Goal: Register for event/course

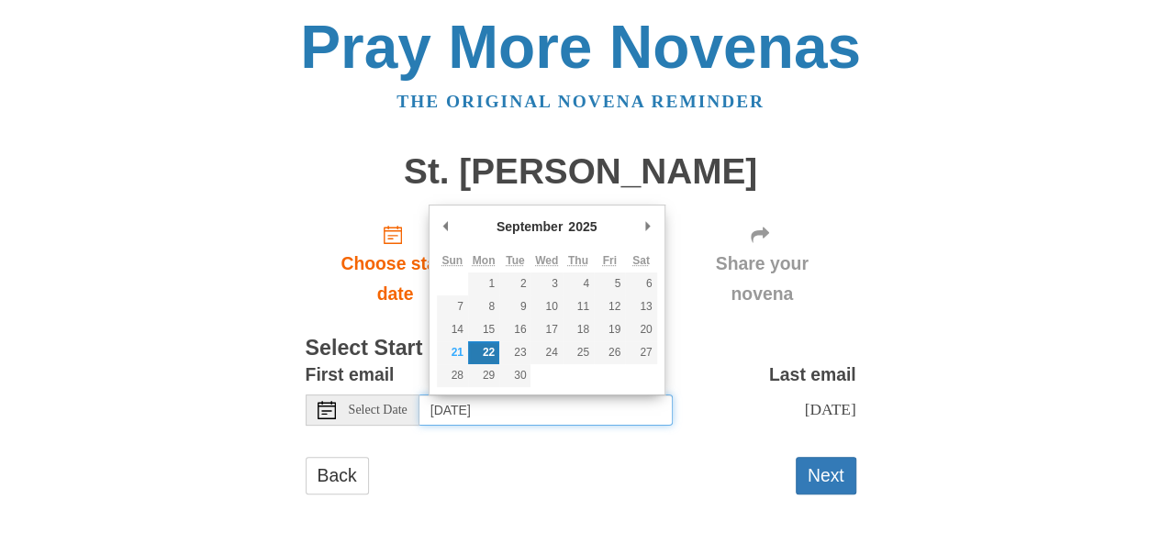
click at [573, 399] on input "Monday, September 22nd" at bounding box center [545, 410] width 253 height 31
type input "Sunday, September 21st"
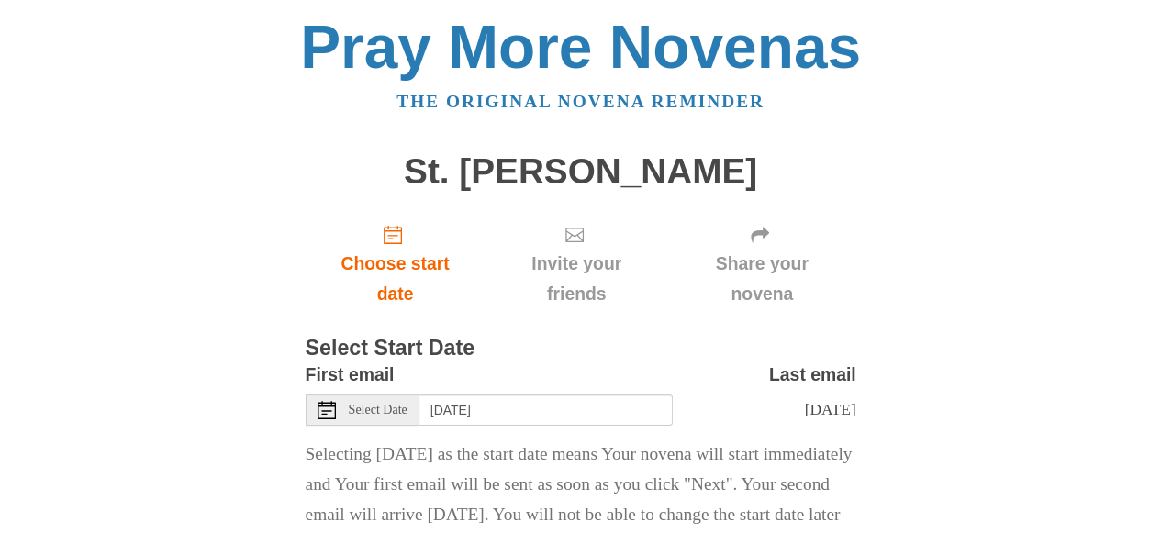
click at [881, 408] on div "Pray More Novenas The original novena reminder St. Jerome Novena Choose start d…" at bounding box center [581, 319] width 1074 height 639
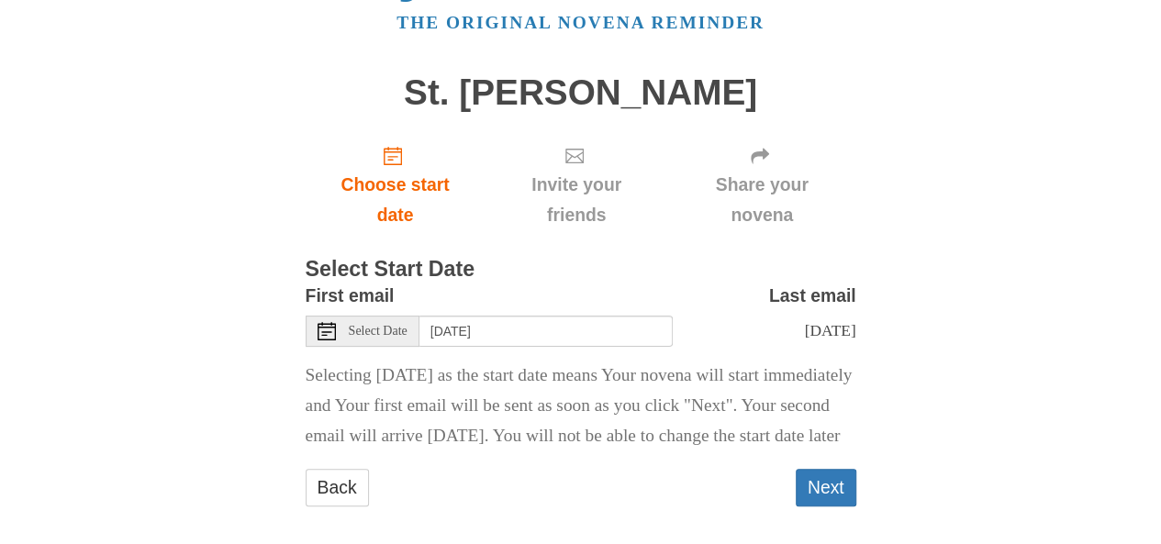
scroll to position [142, 0]
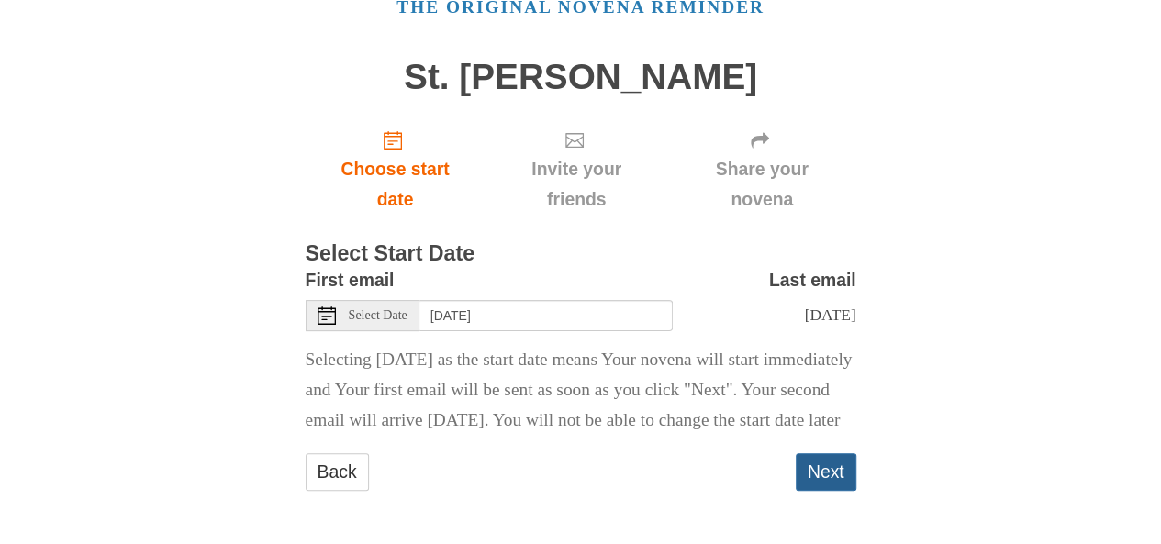
click at [822, 470] on button "Next" at bounding box center [826, 472] width 61 height 38
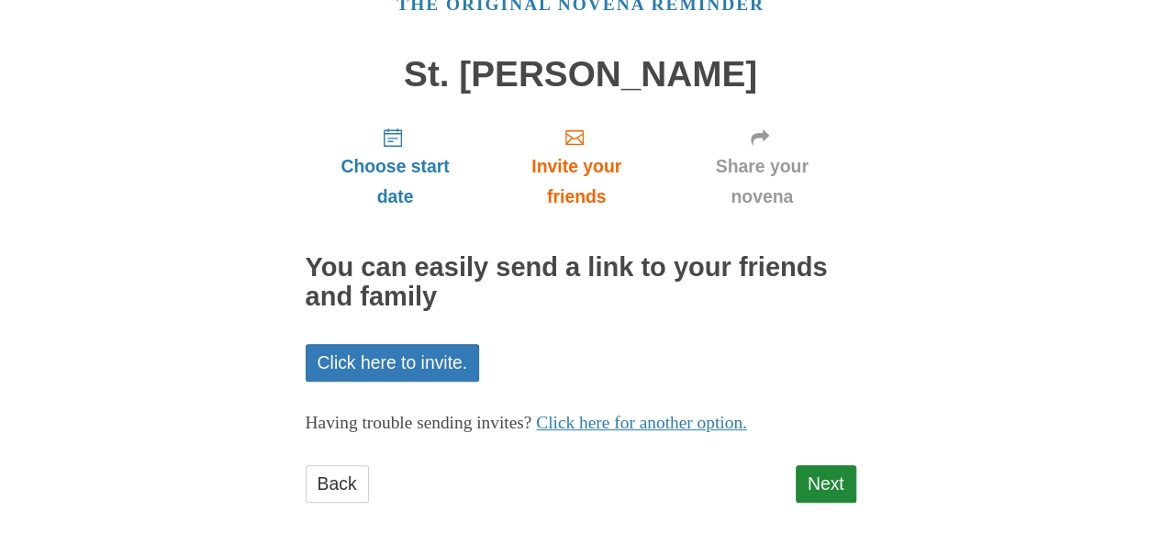
scroll to position [107, 0]
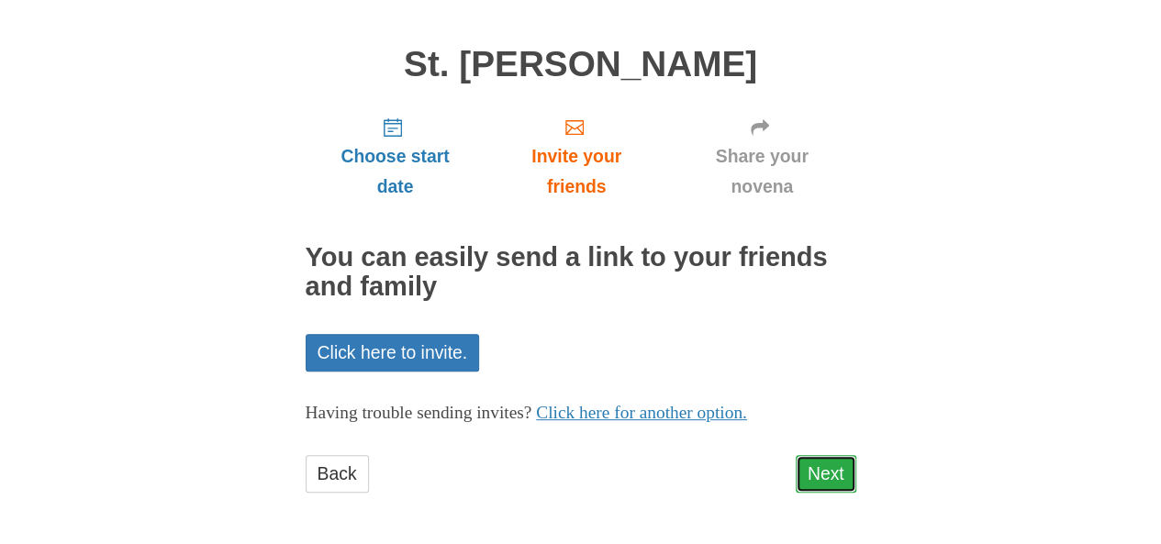
click at [815, 460] on link "Next" at bounding box center [826, 474] width 61 height 38
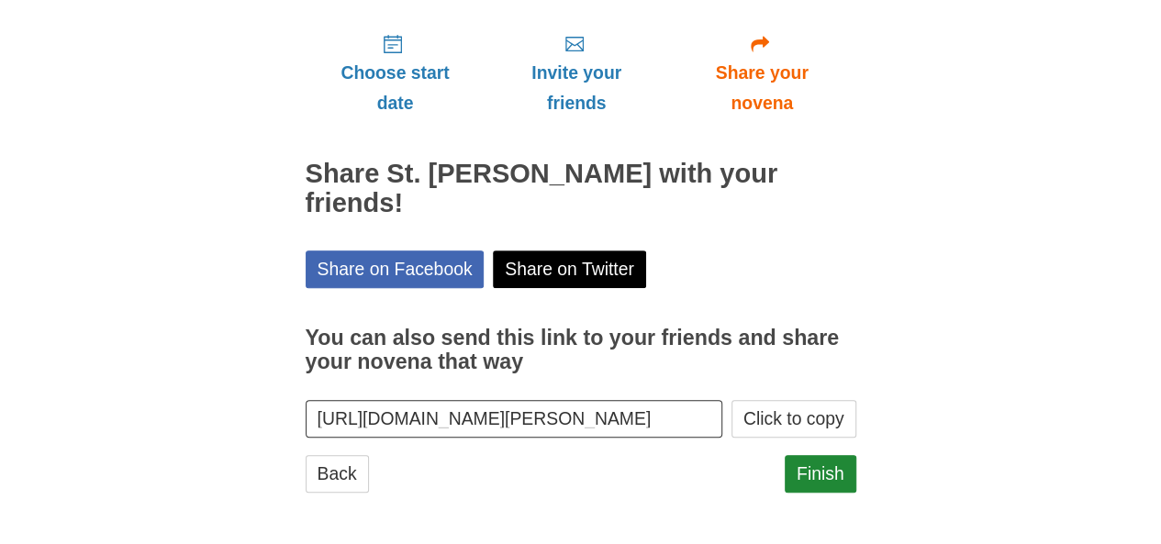
scroll to position [190, 0]
click at [844, 451] on div "Choose start date Invite your friends Share your novena Share St. [PERSON_NAME]…" at bounding box center [581, 265] width 551 height 492
click at [810, 485] on link "Finish" at bounding box center [821, 475] width 72 height 38
